Goal: Obtain resource: Download file/media

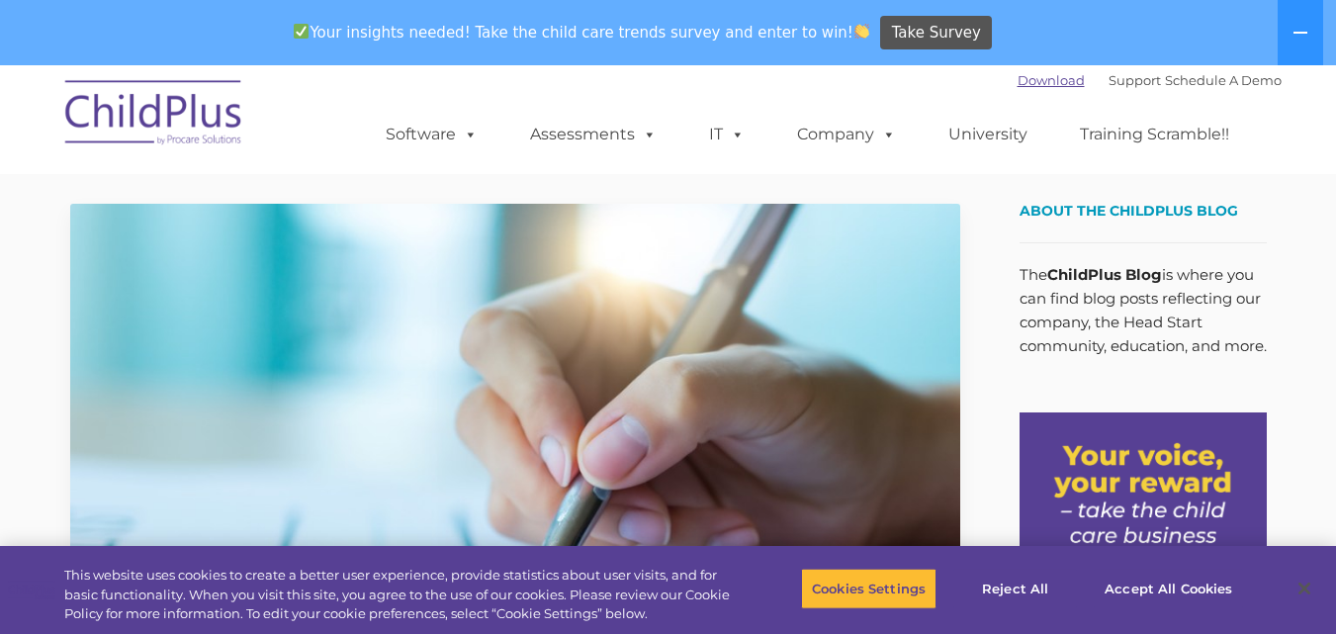
click at [1026, 76] on link "Download" at bounding box center [1050, 80] width 67 height 16
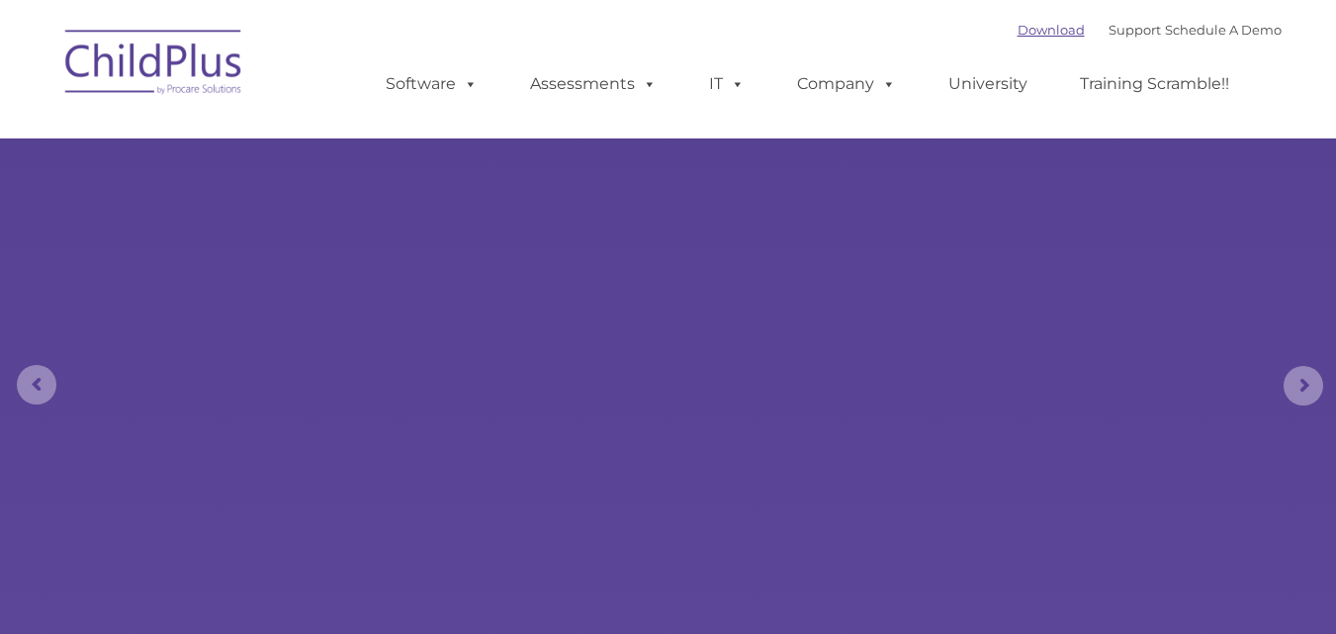
select select "MEDIUM"
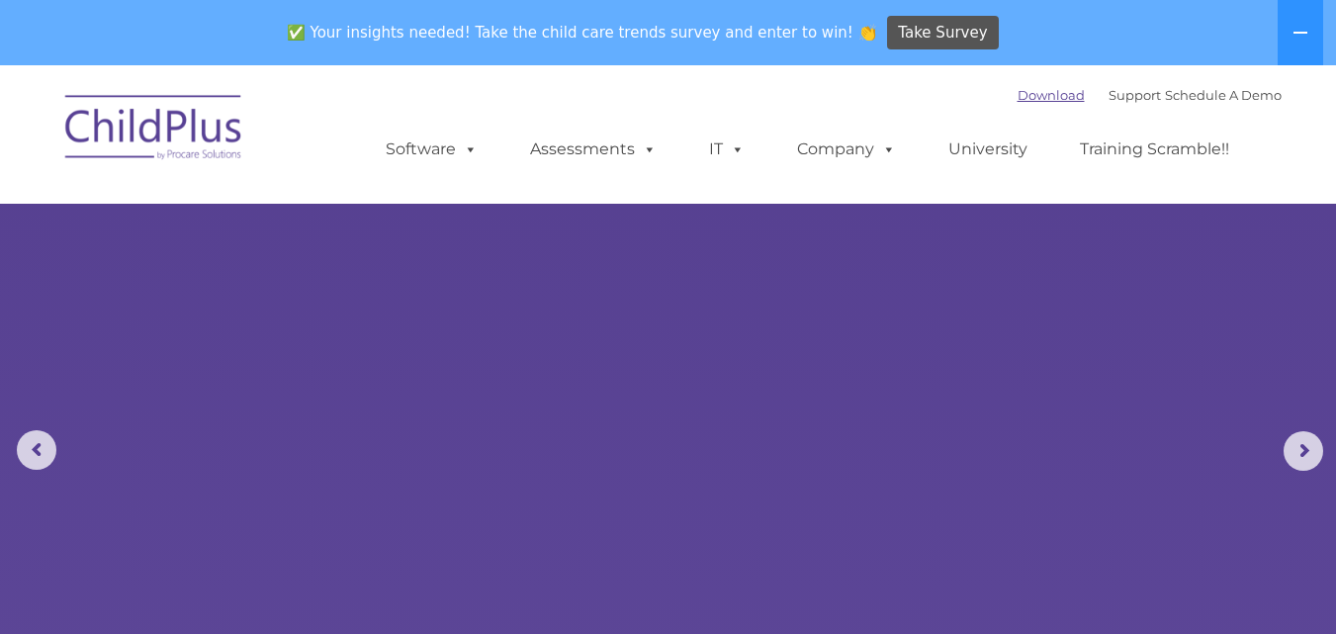
click at [1021, 23] on div "✅ Your insights needed! Take the child care trends survey and enter to win! 👏 T…" at bounding box center [640, 33] width 1281 height 64
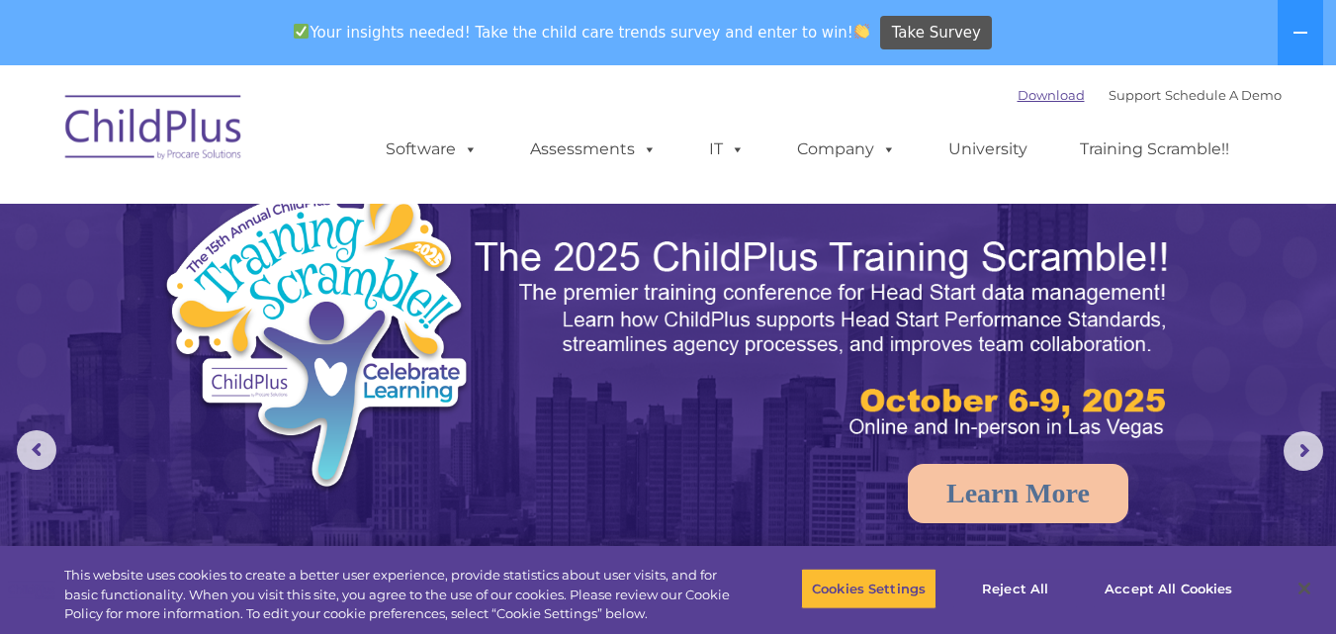
click at [1017, 95] on link "Download" at bounding box center [1050, 95] width 67 height 16
